Goal: Information Seeking & Learning: Learn about a topic

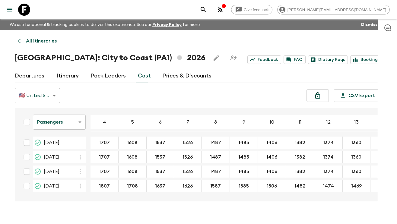
click at [26, 10] on icon at bounding box center [24, 10] width 12 height 12
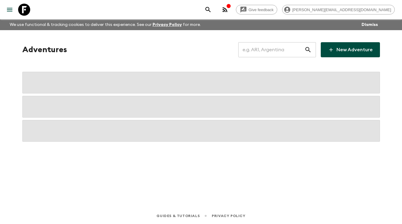
click at [260, 49] on input "text" at bounding box center [271, 49] width 66 height 17
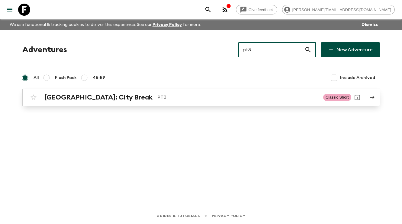
type input "pt3"
click at [157, 97] on p "PT3" at bounding box center [237, 97] width 161 height 7
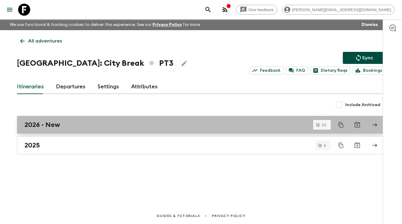
click at [105, 125] on div "2026 - New" at bounding box center [194, 125] width 341 height 8
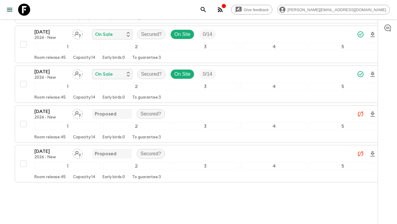
scroll to position [354, 0]
click at [24, 9] on icon at bounding box center [24, 10] width 12 height 12
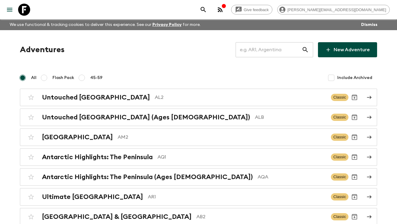
click at [254, 51] on input "text" at bounding box center [269, 49] width 66 height 17
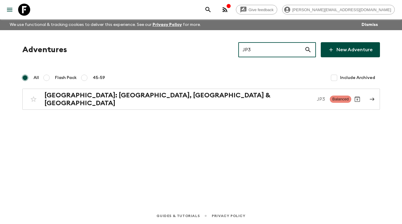
type input "JP3"
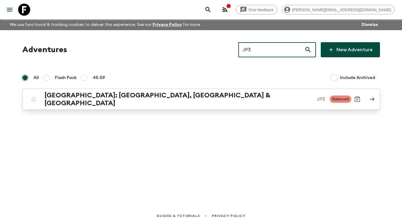
click at [136, 97] on h2 "[GEOGRAPHIC_DATA]: [GEOGRAPHIC_DATA], [GEOGRAPHIC_DATA] & [GEOGRAPHIC_DATA]" at bounding box center [178, 99] width 268 height 16
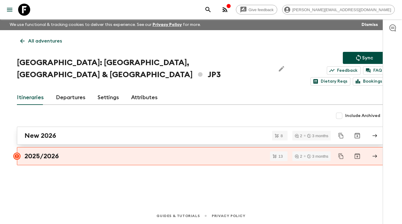
click at [71, 132] on div "New 2026" at bounding box center [194, 136] width 341 height 8
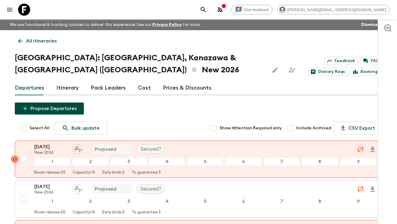
click at [141, 81] on link "Cost" at bounding box center [144, 88] width 13 height 14
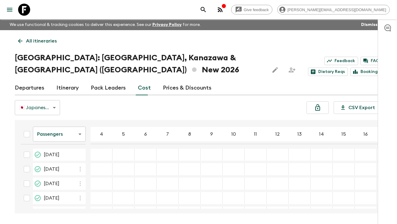
click at [36, 81] on link "Departures" at bounding box center [30, 88] width 30 height 14
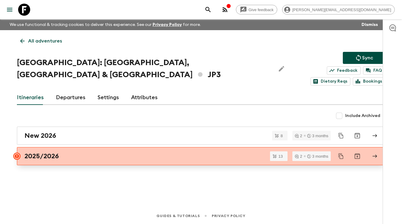
click at [56, 152] on h2 "2025/2026" at bounding box center [41, 156] width 34 height 8
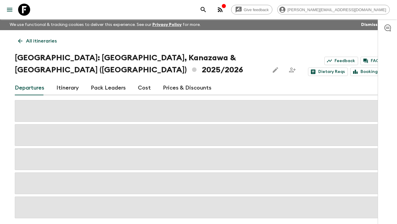
click at [143, 89] on link "Cost" at bounding box center [144, 88] width 13 height 14
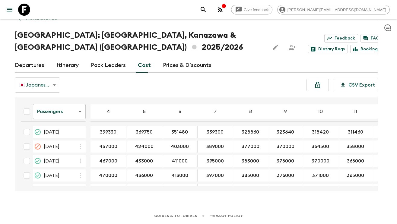
drag, startPoint x: 200, startPoint y: 184, endPoint x: 209, endPoint y: 183, distance: 9.1
click at [211, 183] on table "Passengers passengersCost ​ 4 5 6 7 8 9 10 11 12 13 14 15 16 17 18 [DATE] 39933…" at bounding box center [292, 207] width 552 height 215
click at [24, 9] on icon at bounding box center [24, 10] width 12 height 12
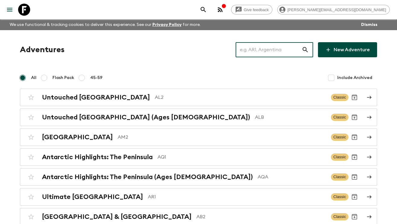
click at [251, 50] on input "text" at bounding box center [269, 49] width 66 height 17
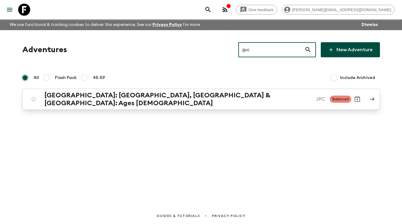
type input "jpc"
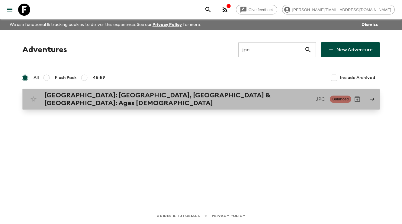
click at [171, 95] on h2 "[GEOGRAPHIC_DATA]: [GEOGRAPHIC_DATA], [GEOGRAPHIC_DATA] & [GEOGRAPHIC_DATA]: Ag…" at bounding box center [177, 99] width 267 height 16
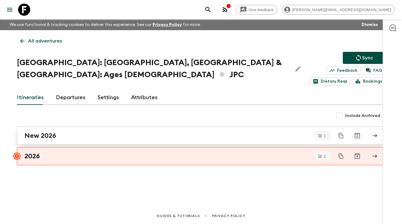
click at [75, 132] on div "New 2026" at bounding box center [194, 136] width 341 height 8
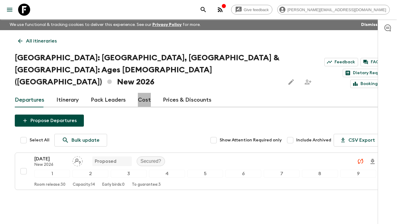
drag, startPoint x: 144, startPoint y: 86, endPoint x: 148, endPoint y: 87, distance: 4.0
click at [144, 93] on link "Cost" at bounding box center [144, 100] width 13 height 14
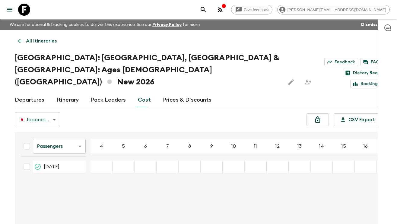
click at [46, 41] on p "All itineraries" at bounding box center [41, 40] width 31 height 7
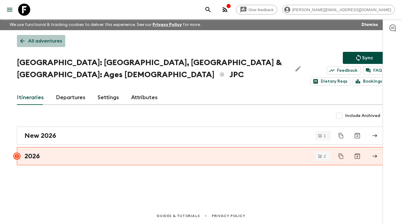
click at [44, 43] on p "All adventures" at bounding box center [45, 40] width 34 height 7
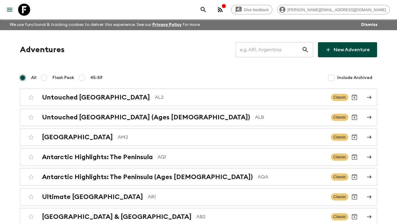
click at [260, 50] on input "text" at bounding box center [269, 49] width 66 height 17
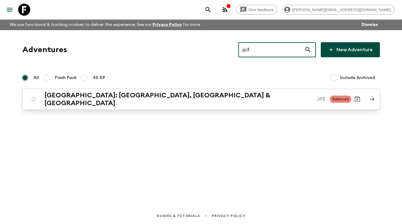
type input "jp3"
click at [105, 98] on h2 "[GEOGRAPHIC_DATA]: [GEOGRAPHIC_DATA], [GEOGRAPHIC_DATA] & [GEOGRAPHIC_DATA]" at bounding box center [178, 99] width 268 height 16
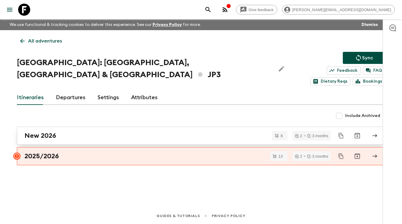
click at [69, 132] on div "New 2026" at bounding box center [194, 136] width 341 height 8
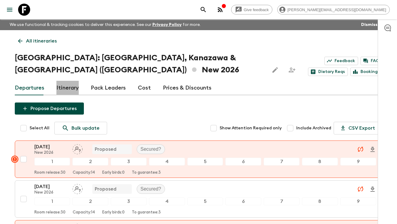
click at [70, 81] on link "Itinerary" at bounding box center [67, 88] width 22 height 14
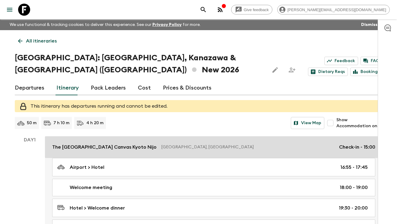
click at [281, 139] on link "The [GEOGRAPHIC_DATA] Canvas [GEOGRAPHIC_DATA] [GEOGRAPHIC_DATA] [GEOGRAPHIC_DA…" at bounding box center [214, 147] width 338 height 22
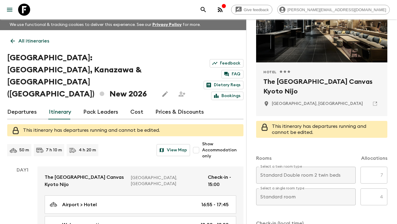
scroll to position [116, 0]
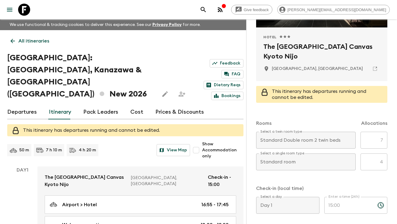
click at [40, 40] on p "All itineraries" at bounding box center [33, 40] width 31 height 7
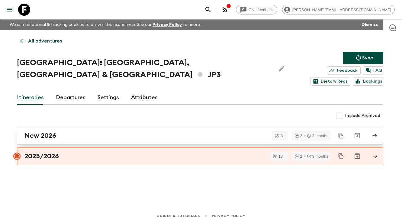
click at [102, 132] on div "New 2026" at bounding box center [194, 136] width 341 height 8
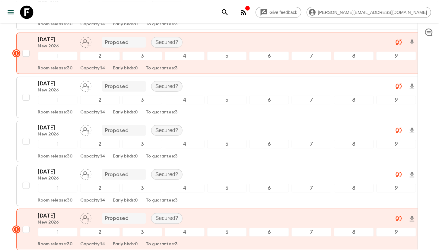
scroll to position [202, 0]
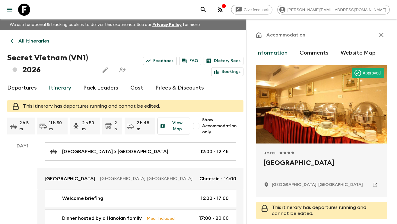
click at [25, 10] on icon at bounding box center [24, 10] width 12 height 12
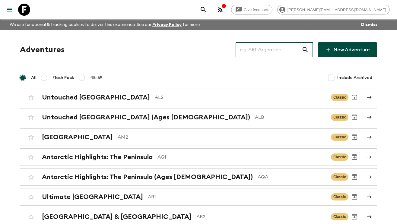
click at [267, 54] on input "text" at bounding box center [269, 49] width 66 height 17
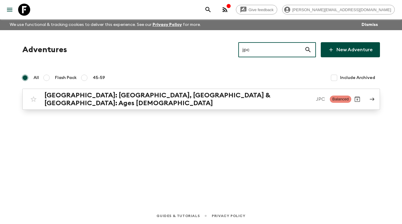
type input "jpc"
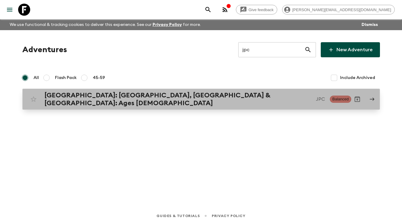
click at [168, 100] on h2 "[GEOGRAPHIC_DATA]: [GEOGRAPHIC_DATA], [GEOGRAPHIC_DATA] & [GEOGRAPHIC_DATA]: Ag…" at bounding box center [177, 99] width 267 height 16
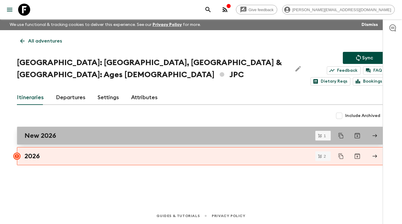
click at [146, 132] on div "New 2026" at bounding box center [194, 136] width 341 height 8
